Goal: Communication & Community: Answer question/provide support

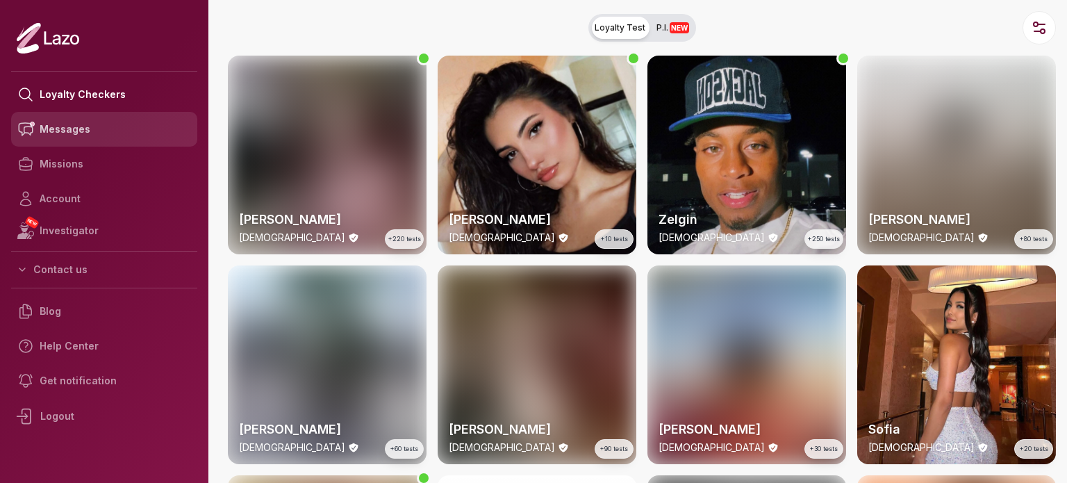
click at [117, 129] on link "Messages" at bounding box center [104, 129] width 186 height 35
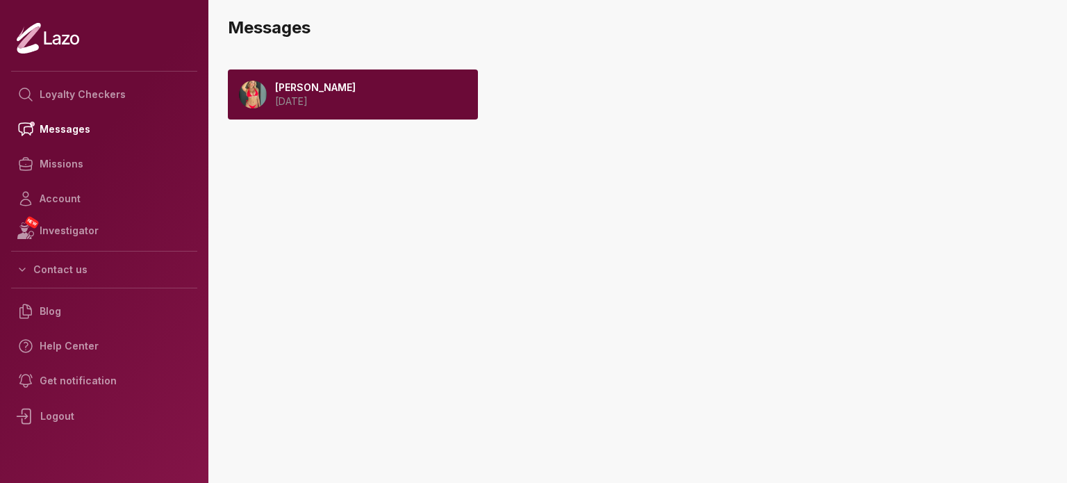
click at [270, 104] on div "Emily 2025 August 30" at bounding box center [311, 95] width 89 height 28
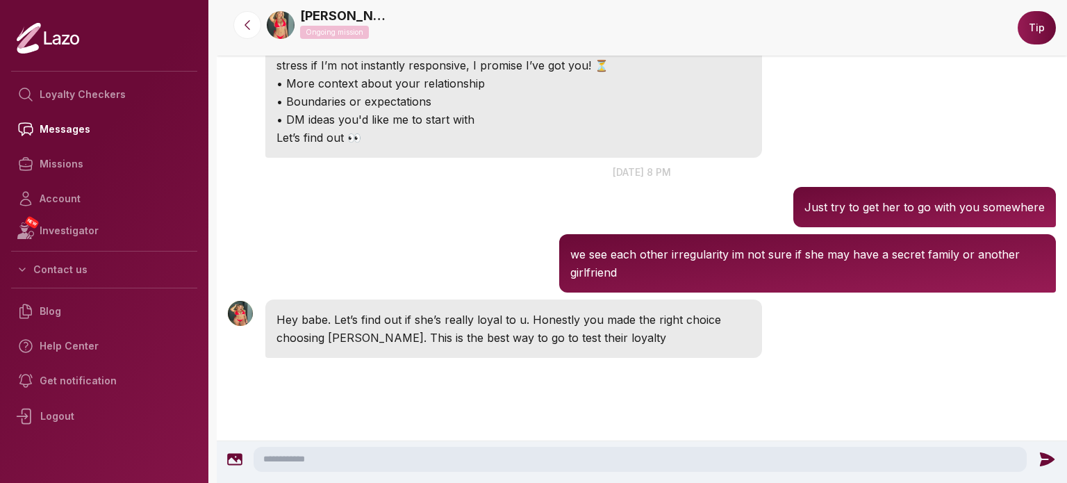
scroll to position [356, 0]
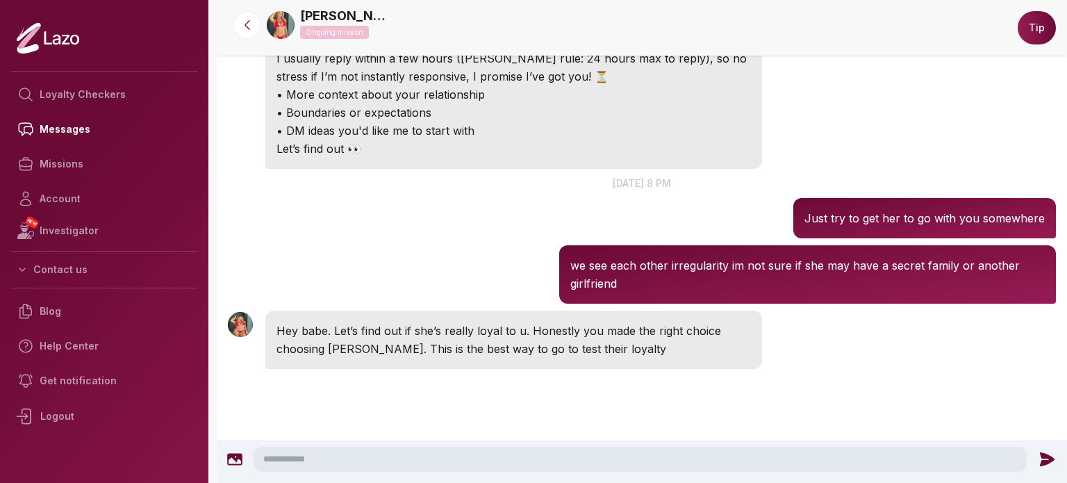
click at [349, 449] on textarea at bounding box center [640, 459] width 773 height 25
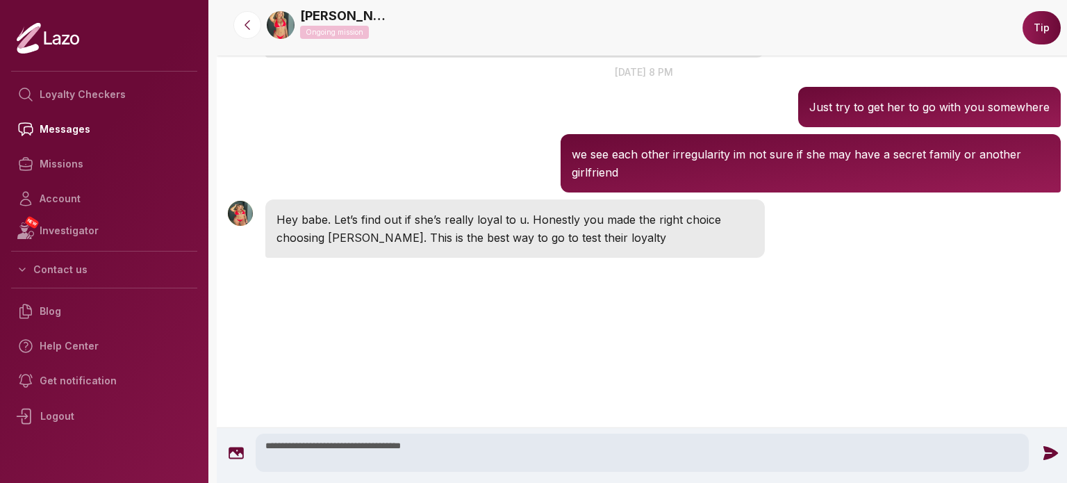
scroll to position [517, 0]
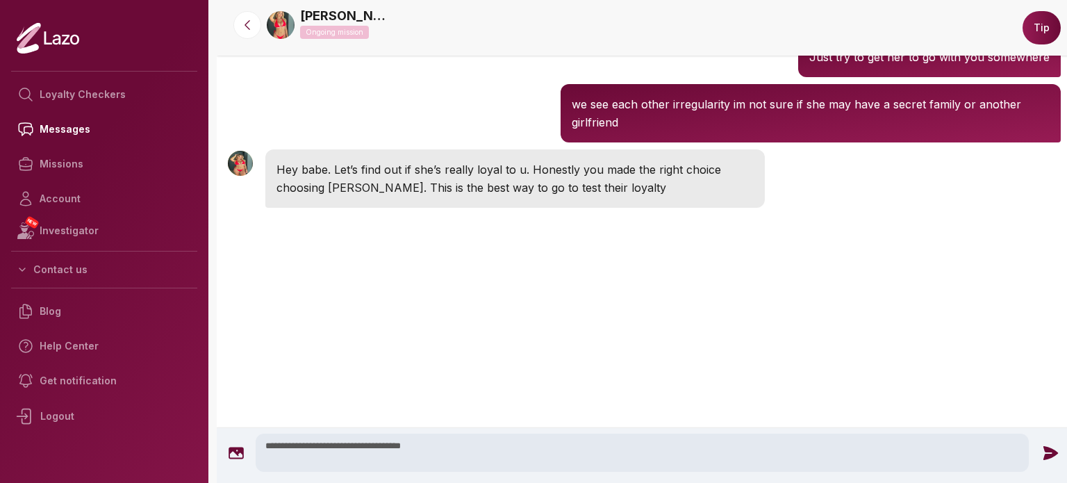
type textarea "**********"
click at [1045, 445] on icon at bounding box center [1050, 453] width 18 height 18
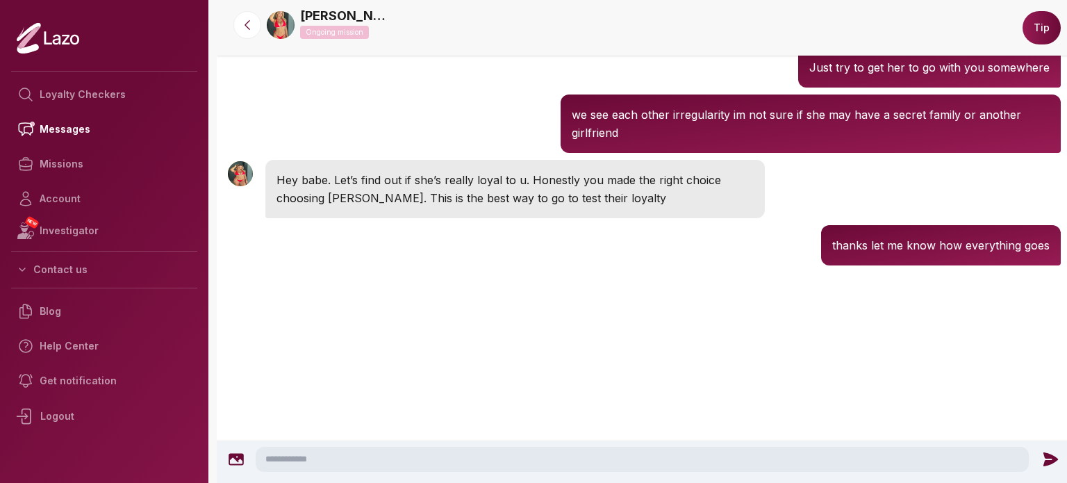
scroll to position [551, 0]
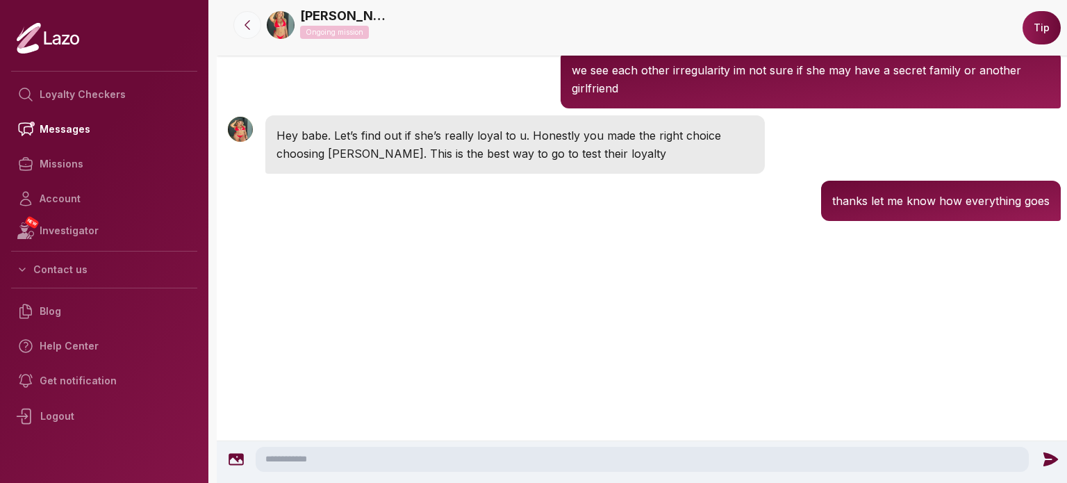
click at [250, 22] on icon at bounding box center [247, 25] width 14 height 14
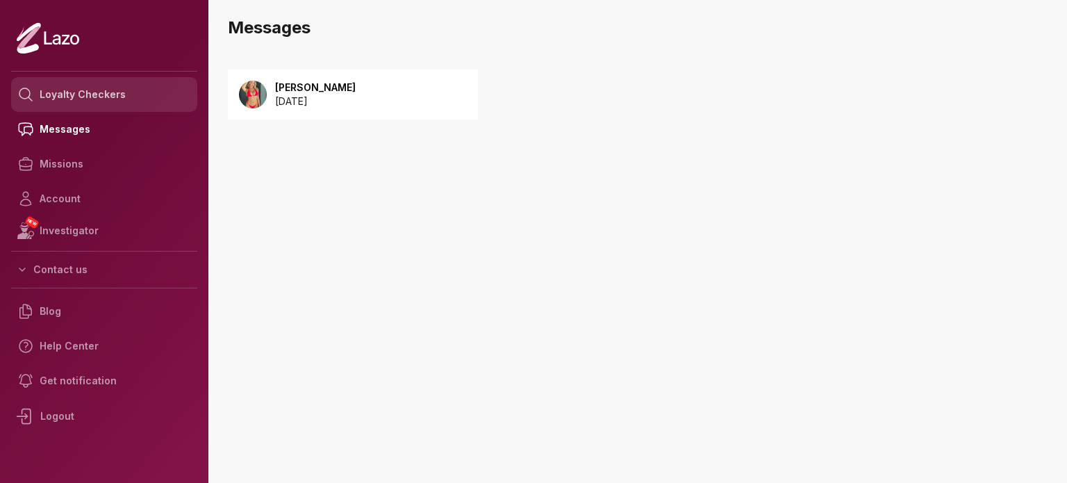
click at [151, 95] on link "Loyalty Checkers" at bounding box center [104, 94] width 186 height 35
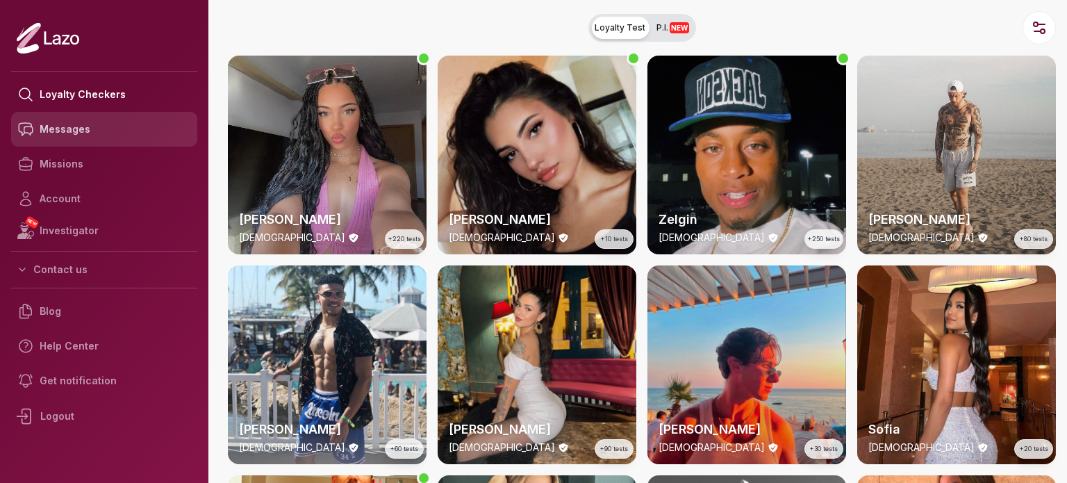
click at [125, 131] on link "Messages" at bounding box center [104, 129] width 186 height 35
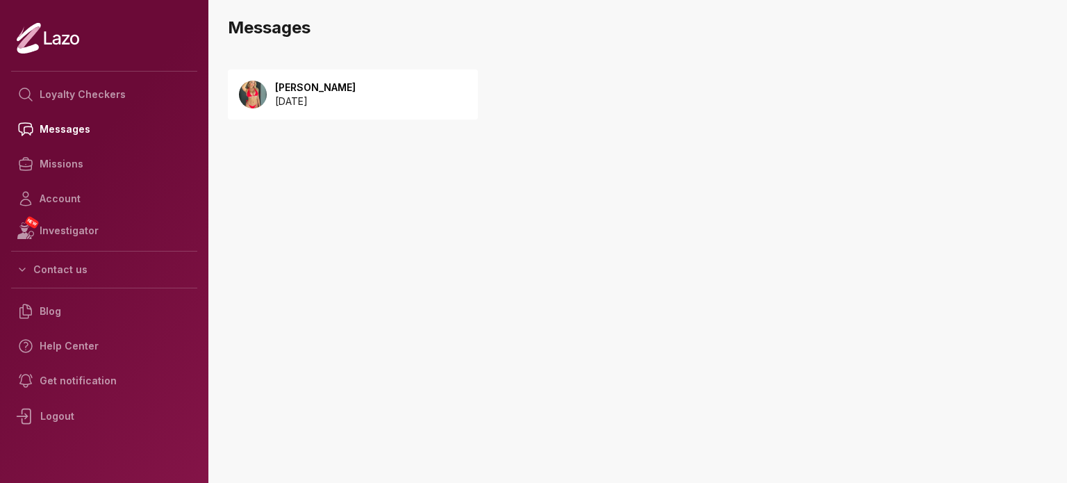
click at [301, 75] on div "Emily 2025 August 30" at bounding box center [353, 94] width 250 height 50
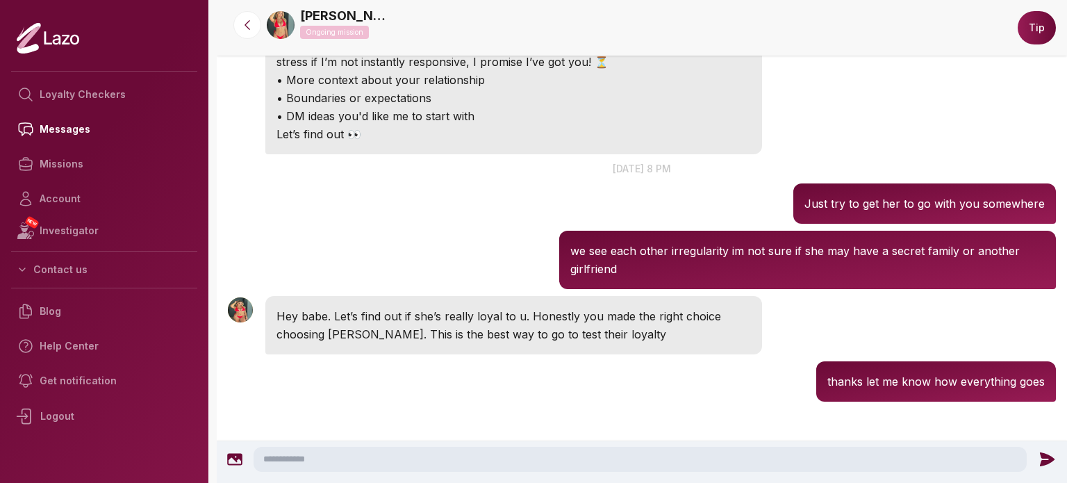
scroll to position [403, 0]
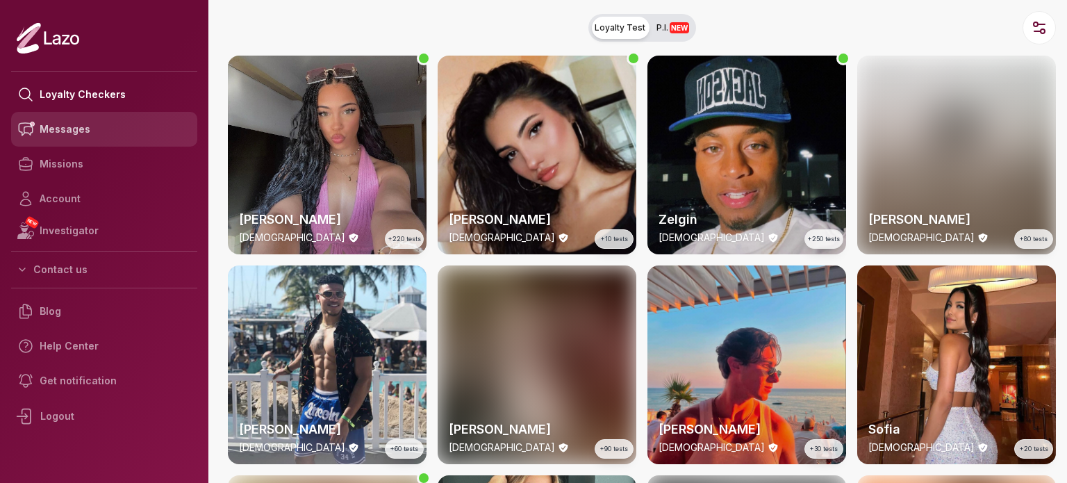
click at [110, 133] on link "Messages" at bounding box center [104, 129] width 186 height 35
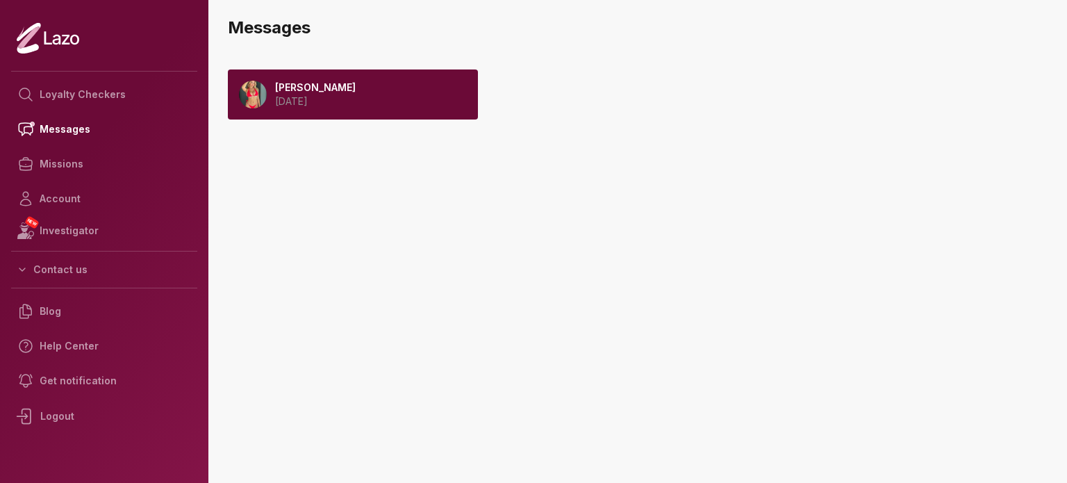
click at [303, 83] on p "[PERSON_NAME]" at bounding box center [315, 88] width 81 height 14
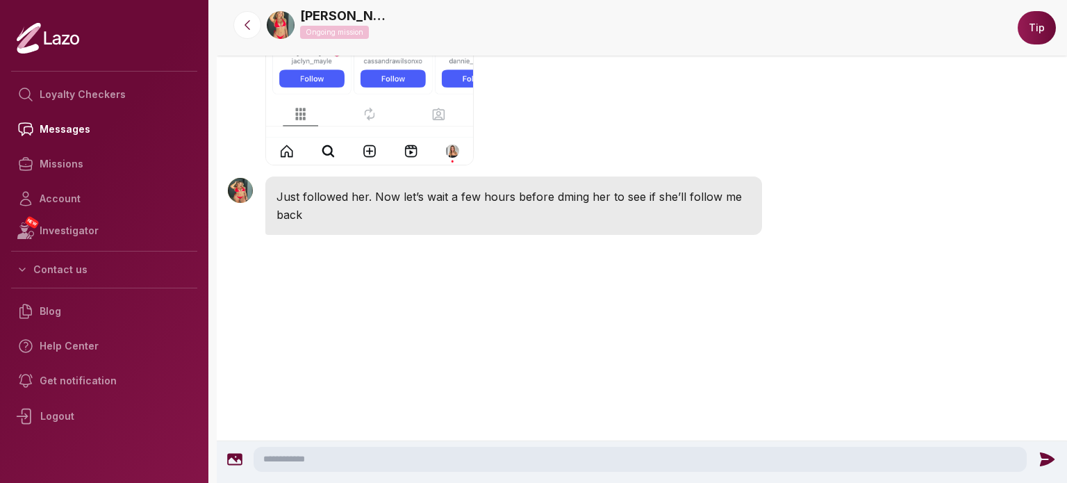
scroll to position [998, 0]
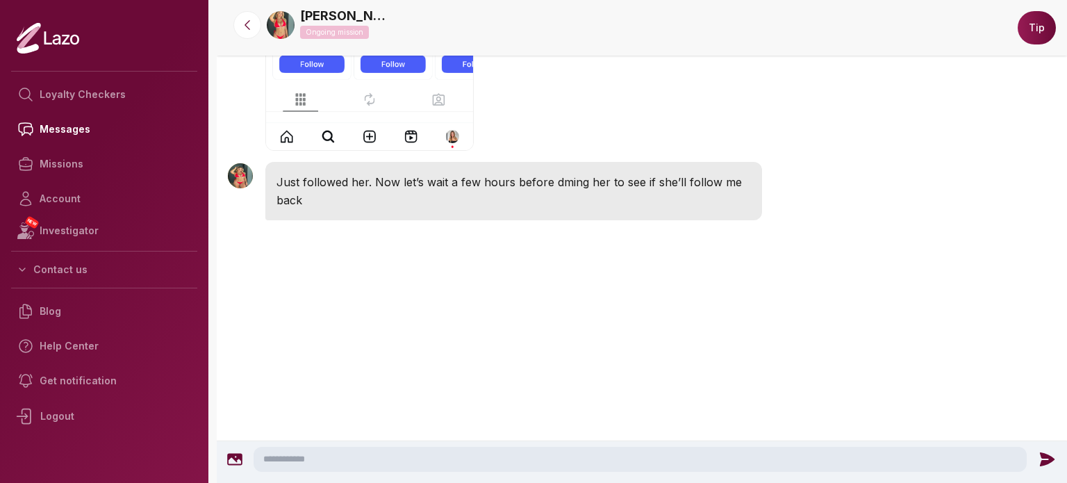
click at [456, 458] on textarea at bounding box center [640, 459] width 773 height 25
type textarea "**********"
click at [1053, 458] on icon at bounding box center [1050, 459] width 18 height 18
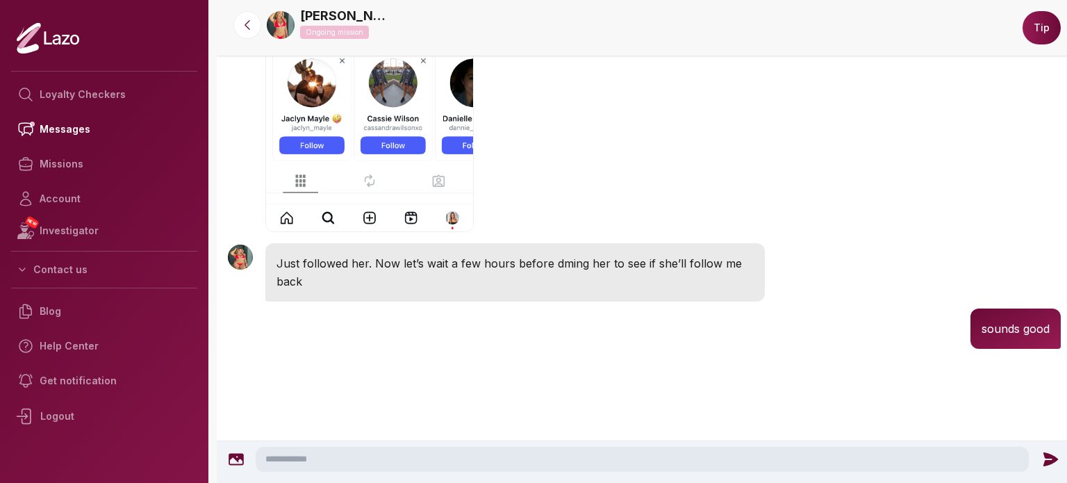
scroll to position [897, 0]
